Goal: Information Seeking & Learning: Understand process/instructions

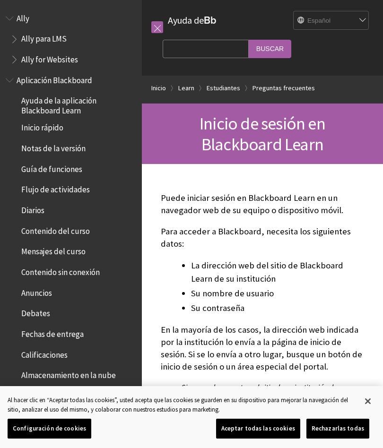
scroll to position [867, 0]
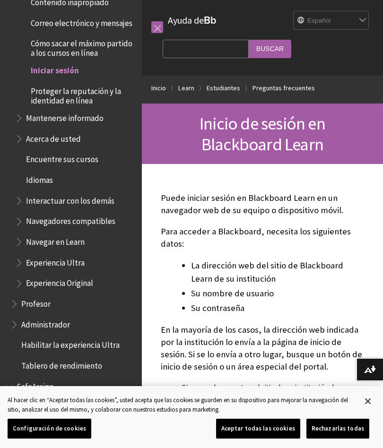
click at [47, 65] on span "Iniciar sesión" at bounding box center [78, 71] width 116 height 16
click at [43, 64] on span "Iniciar sesión" at bounding box center [78, 71] width 116 height 16
click at [53, 63] on span "Iniciar sesión" at bounding box center [55, 69] width 48 height 13
click at [50, 63] on span "Iniciar sesión" at bounding box center [55, 69] width 48 height 13
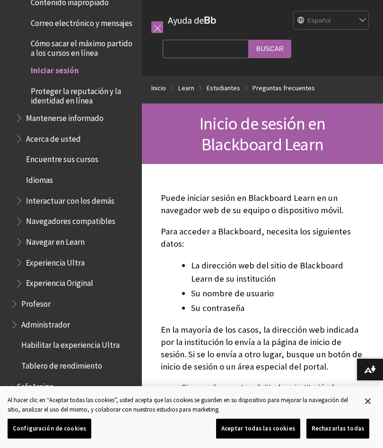
click at [47, 63] on span "Iniciar sesión" at bounding box center [55, 69] width 48 height 13
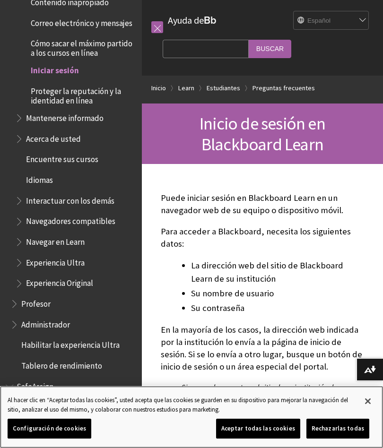
click at [45, 433] on button "Configuración de cookies" at bounding box center [50, 429] width 84 height 20
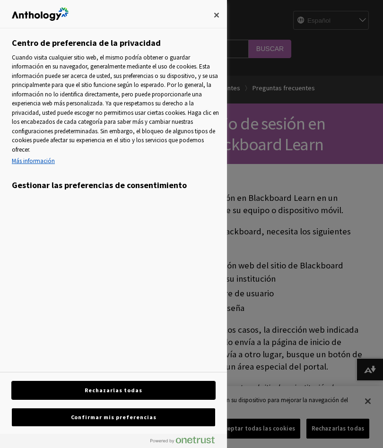
click at [51, 392] on button "Rechazarlas todas" at bounding box center [113, 390] width 203 height 18
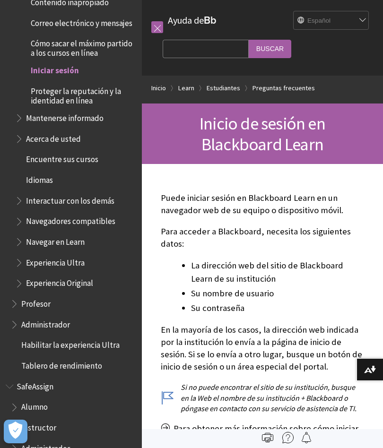
click at [43, 63] on span "Iniciar sesión" at bounding box center [55, 69] width 48 height 13
click at [55, 63] on span "Iniciar sesión" at bounding box center [55, 69] width 48 height 13
click at [53, 64] on span "Iniciar sesión" at bounding box center [78, 71] width 116 height 16
click at [161, 28] on link at bounding box center [157, 27] width 12 height 12
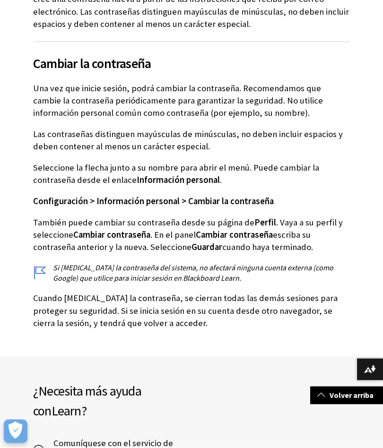
scroll to position [3220, 0]
